Goal: Find specific page/section: Find specific page/section

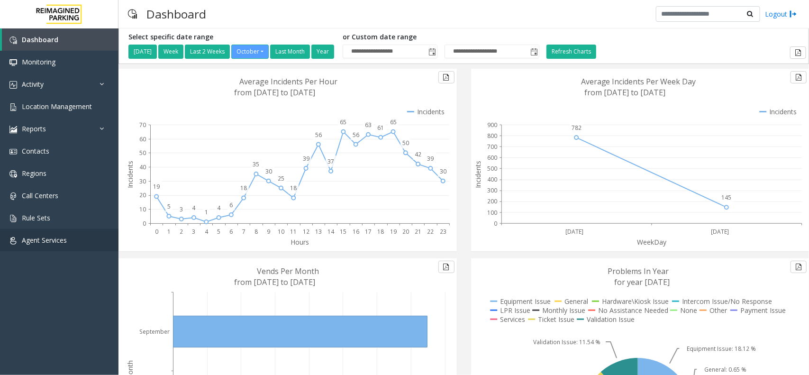
scroll to position [59, 0]
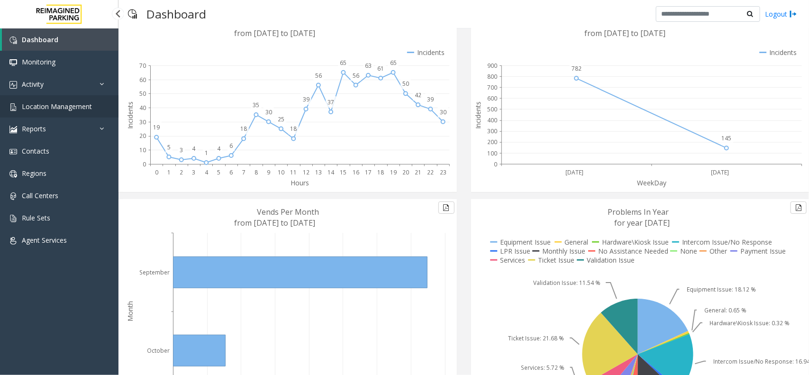
click at [50, 104] on span "Location Management" at bounding box center [57, 106] width 70 height 9
click at [44, 108] on app-root "**********" at bounding box center [404, 187] width 809 height 375
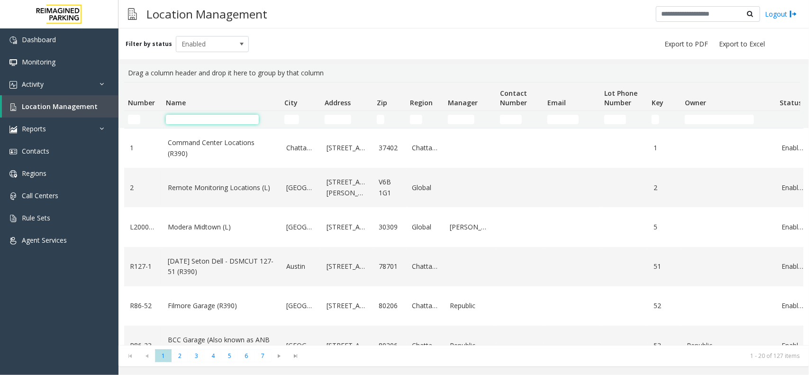
click at [197, 117] on input "Name Filter" at bounding box center [212, 119] width 93 height 9
click at [346, 121] on input "Address Filter" at bounding box center [338, 119] width 27 height 9
click at [230, 119] on input "Name Filter" at bounding box center [212, 119] width 93 height 9
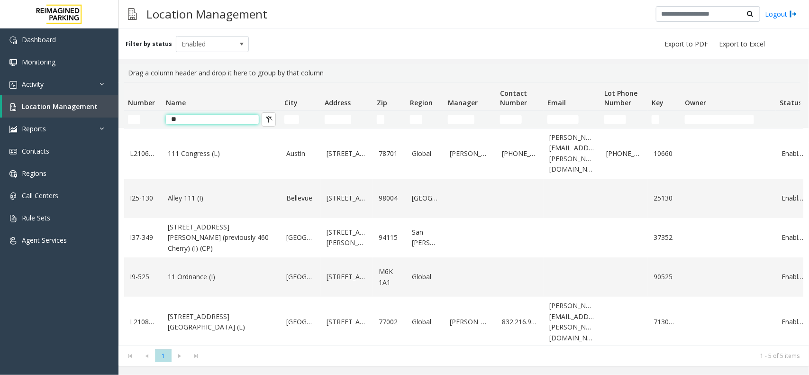
type input "*"
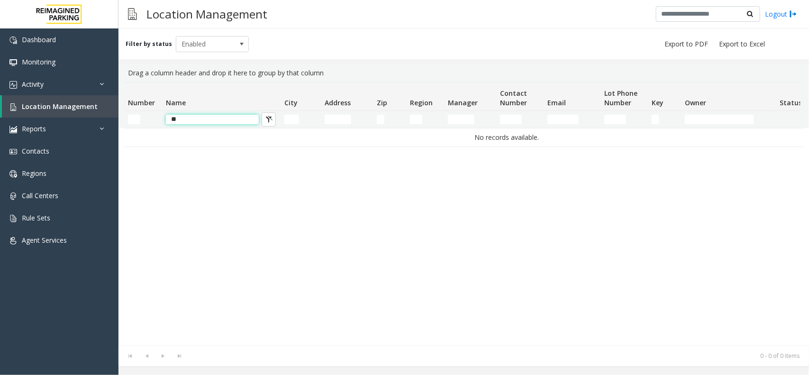
type input "*"
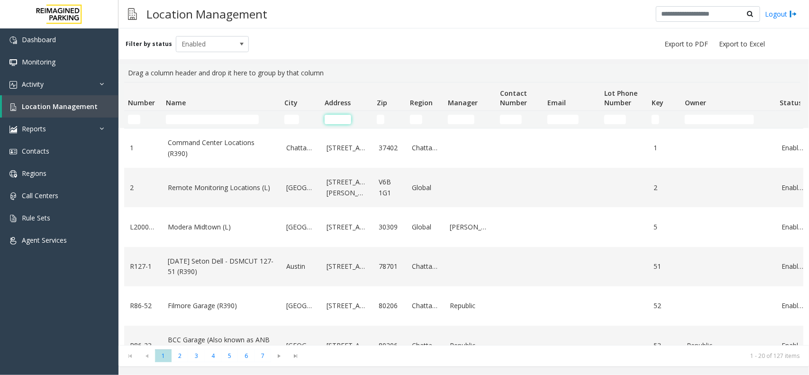
click at [332, 117] on input "Address Filter" at bounding box center [338, 119] width 27 height 9
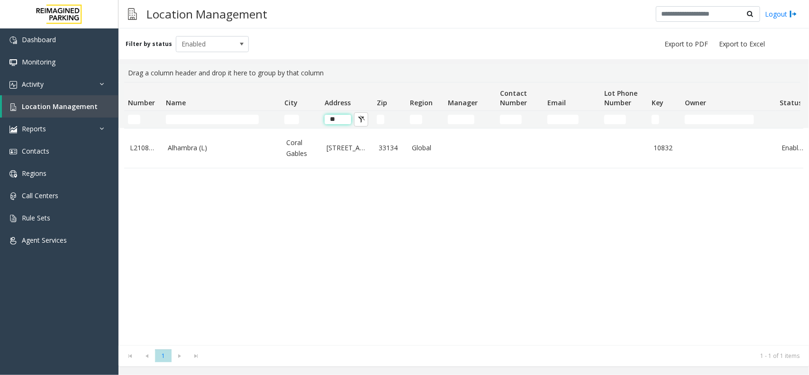
type input "*"
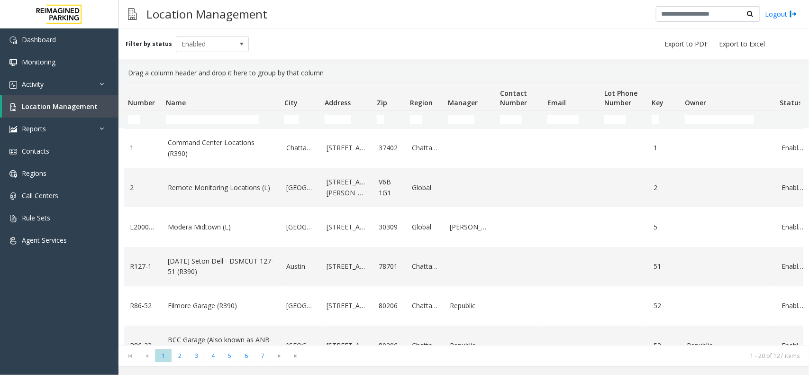
click at [207, 114] on td "Name Filter" at bounding box center [221, 119] width 118 height 17
click at [204, 122] on input "Name Filter" at bounding box center [212, 119] width 93 height 9
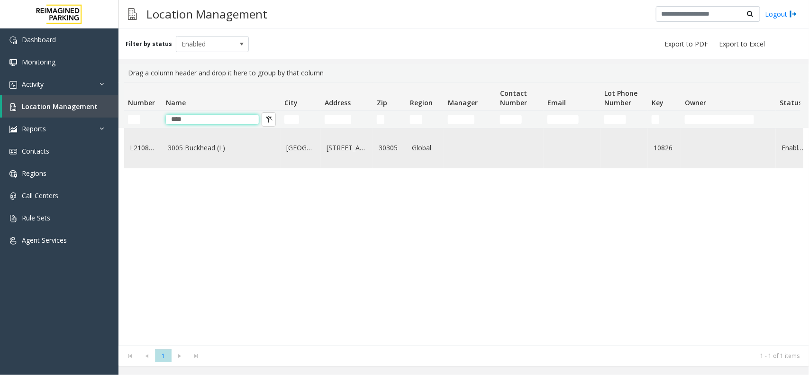
type input "****"
click at [226, 153] on link "3005 Buckhead (L)" at bounding box center [221, 148] width 107 height 10
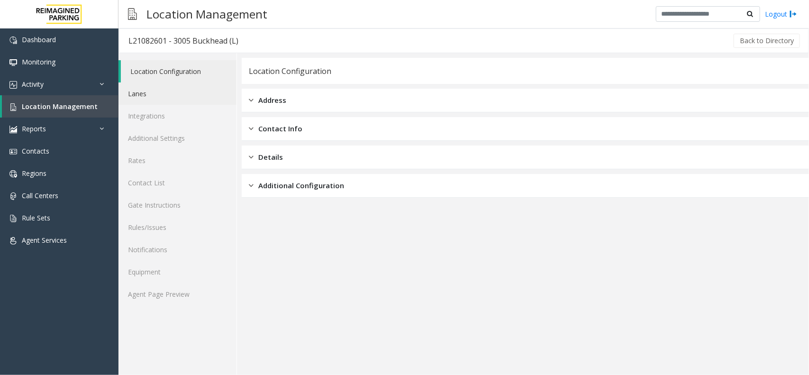
click at [158, 91] on link "Lanes" at bounding box center [177, 93] width 118 height 22
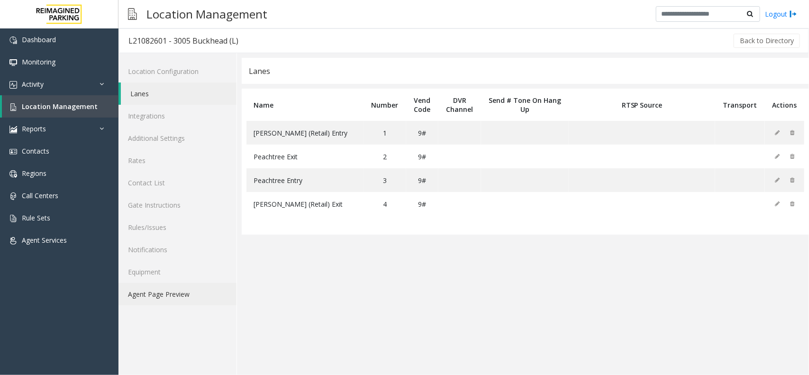
click at [171, 293] on link "Agent Page Preview" at bounding box center [177, 294] width 118 height 22
